Goal: Entertainment & Leisure: Consume media (video, audio)

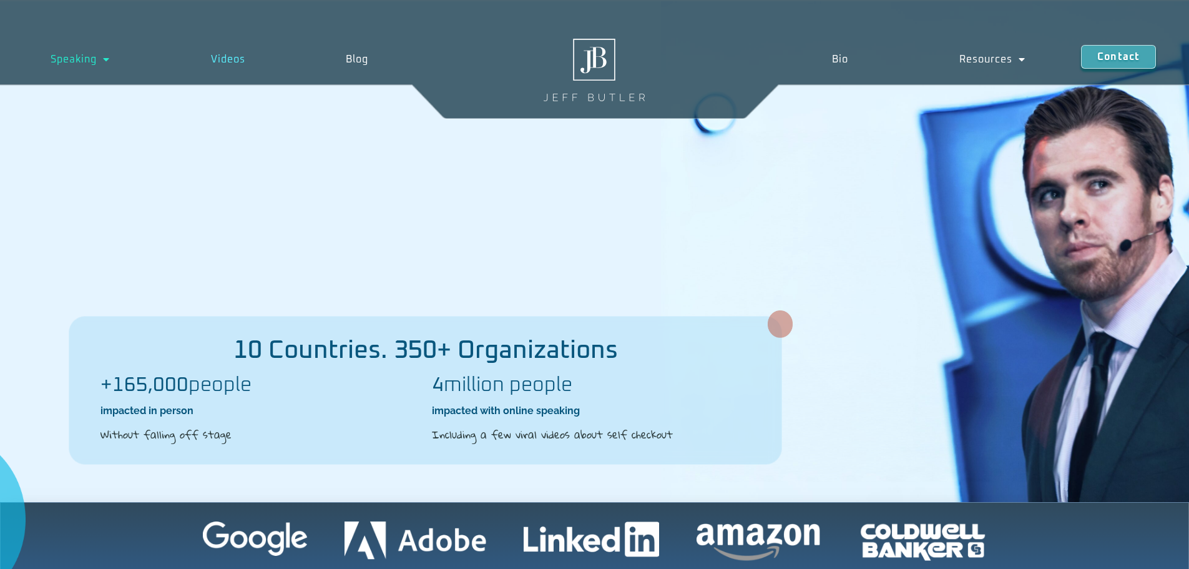
click at [226, 63] on link "Videos" at bounding box center [227, 59] width 135 height 29
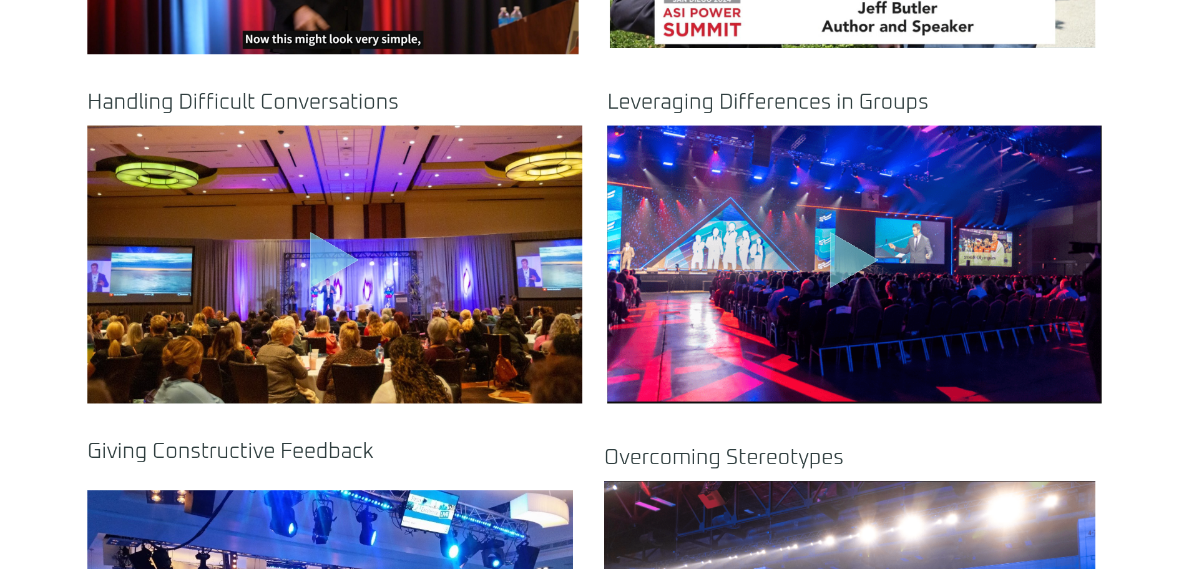
scroll to position [936, 0]
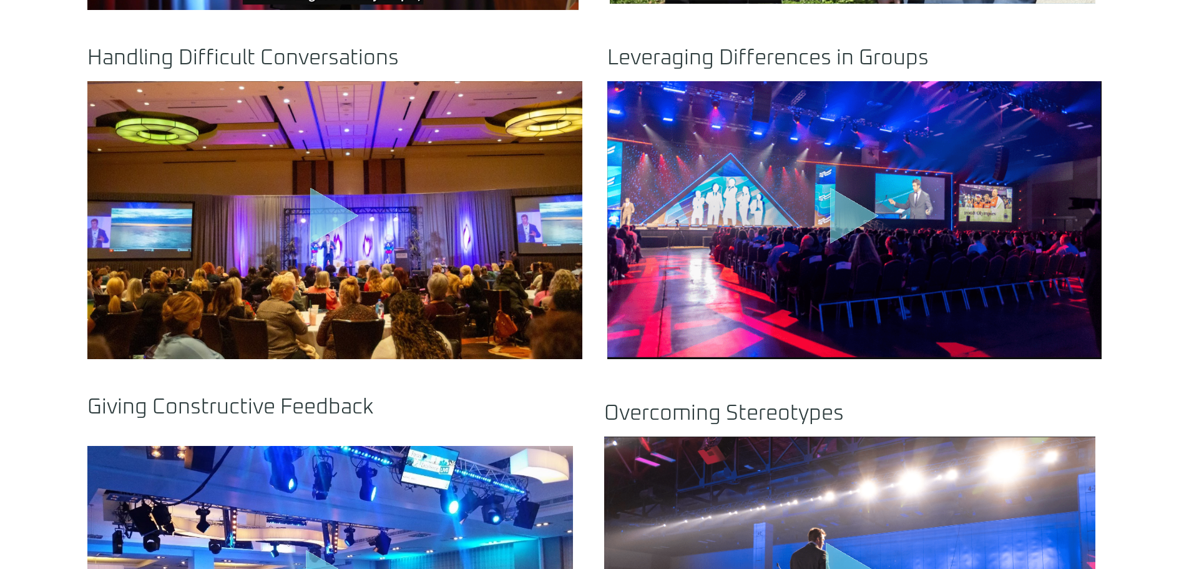
click at [320, 219] on icon "Play Video" at bounding box center [334, 215] width 49 height 56
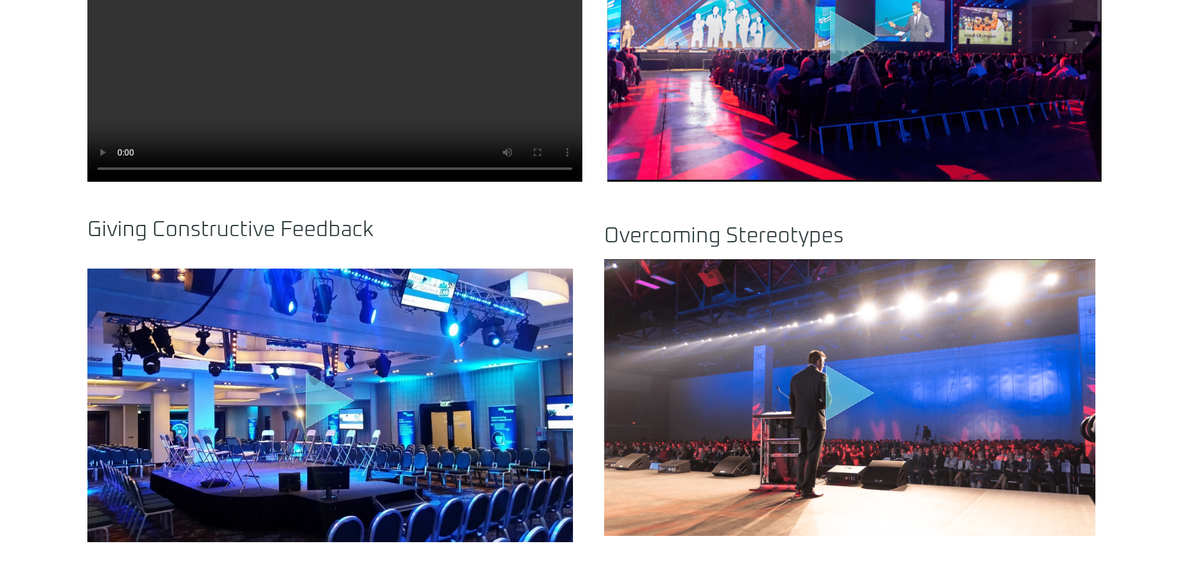
scroll to position [1186, 0]
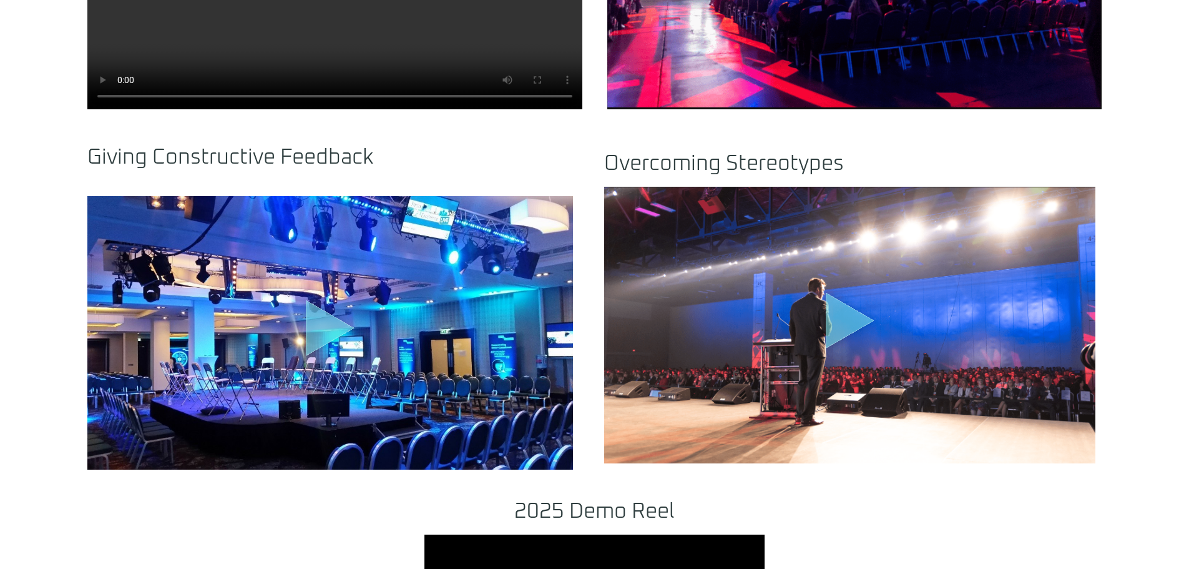
click at [323, 325] on icon "Play Video" at bounding box center [330, 328] width 49 height 56
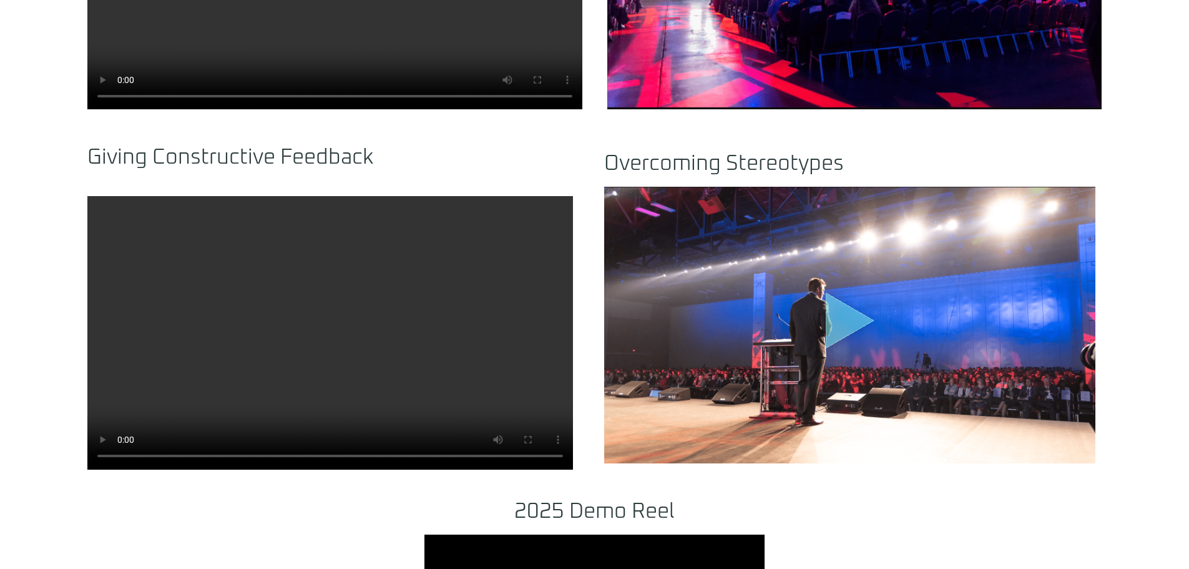
drag, startPoint x: 888, startPoint y: 393, endPoint x: 889, endPoint y: 383, distance: 10.1
click at [889, 391] on div ".st0{fill:#FFF;fill-opacity:.39}.st1{fill:#5ADCE8;fill-opacity:.6}.st2{fill:non…" at bounding box center [849, 325] width 491 height 276
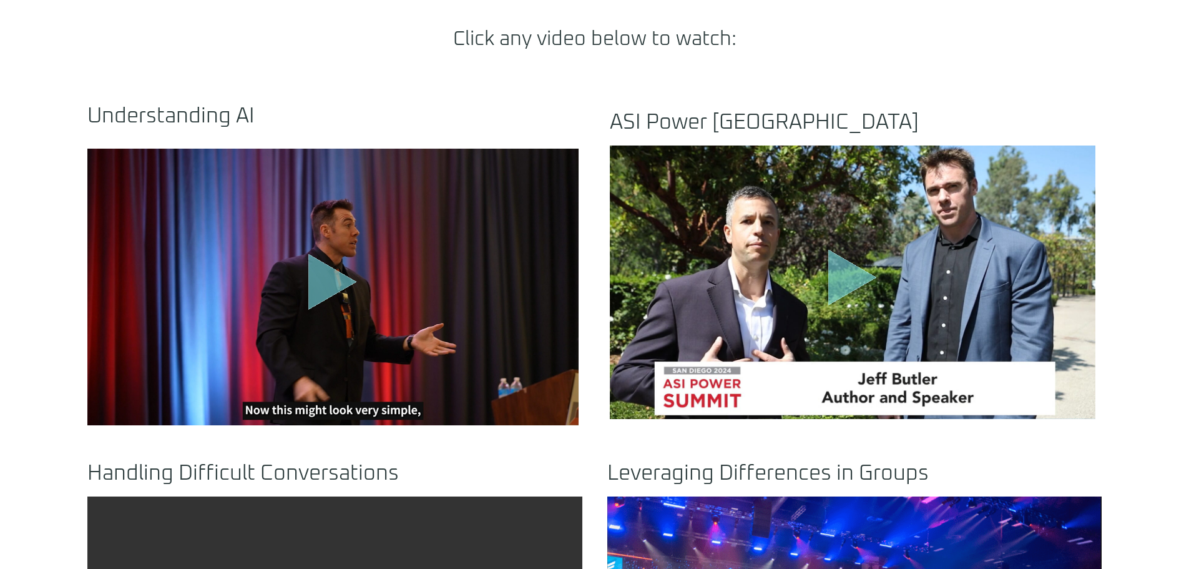
scroll to position [499, 0]
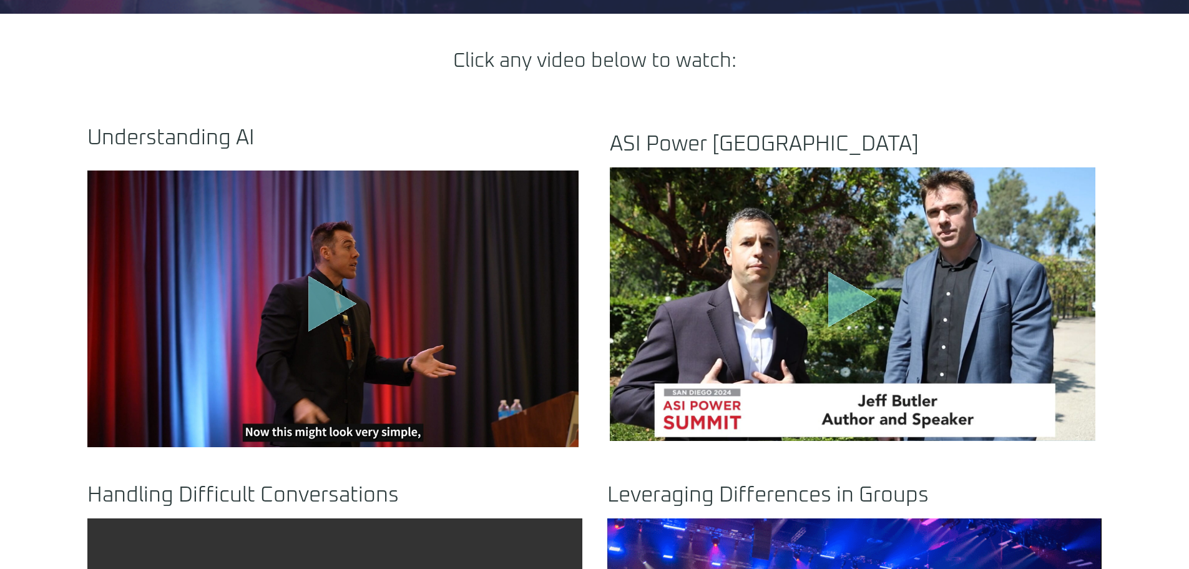
click at [334, 312] on icon "Play Video" at bounding box center [332, 304] width 49 height 56
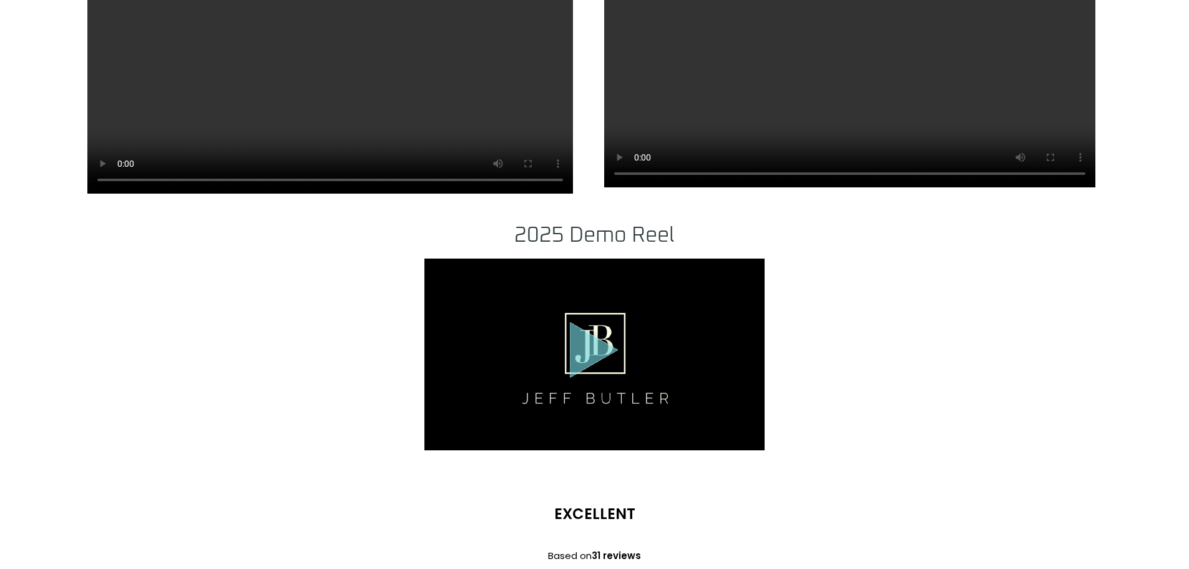
scroll to position [1498, 0]
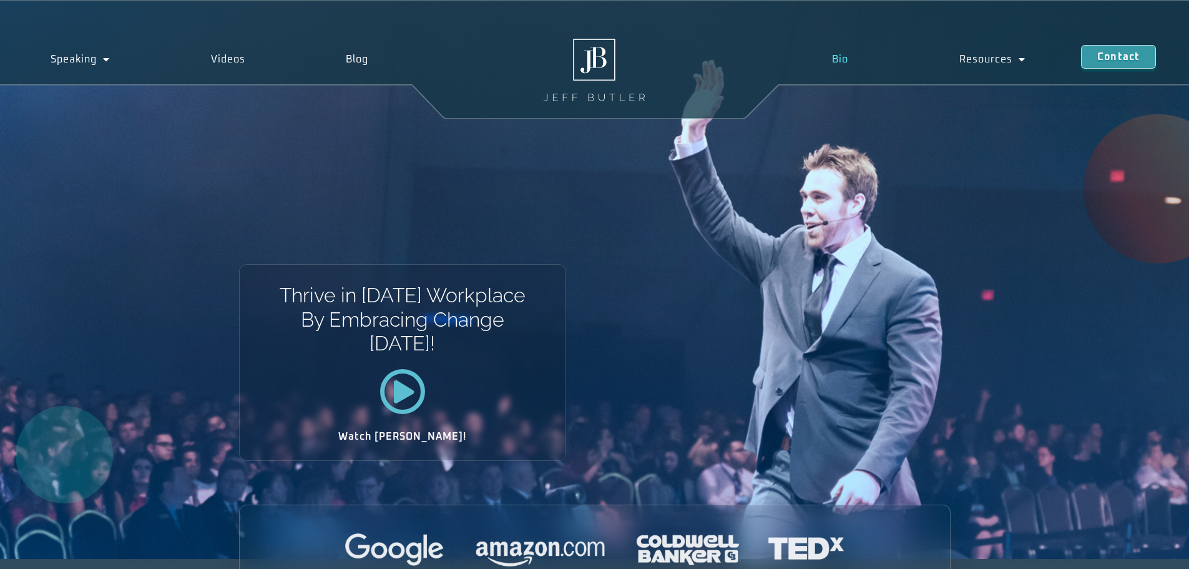
click at [841, 54] on link "Bio" at bounding box center [839, 59] width 127 height 29
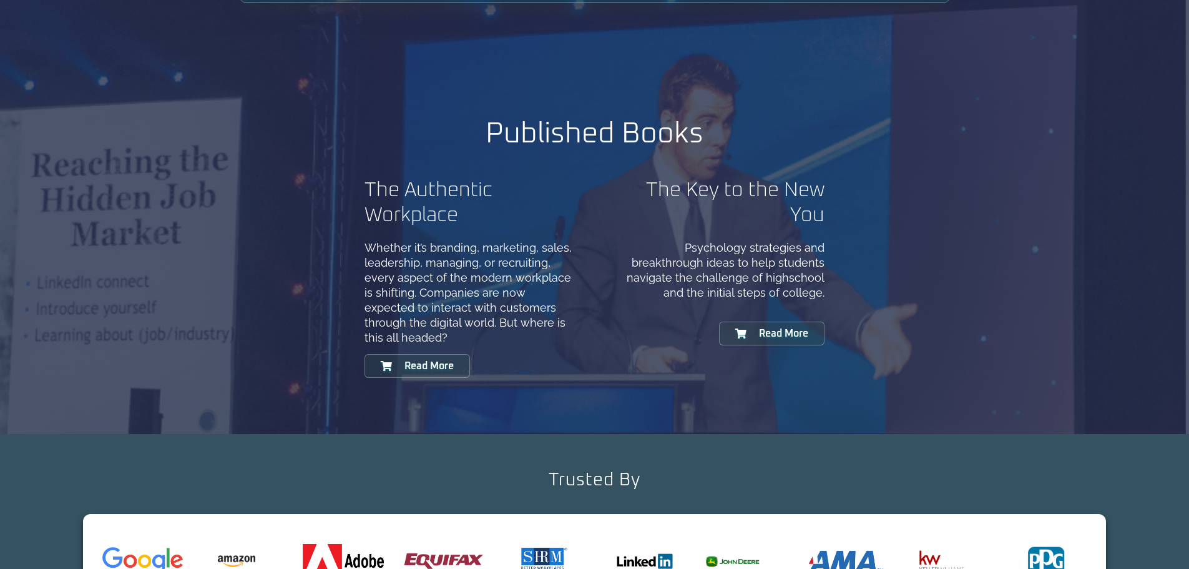
scroll to position [1311, 0]
